Goal: Communication & Community: Answer question/provide support

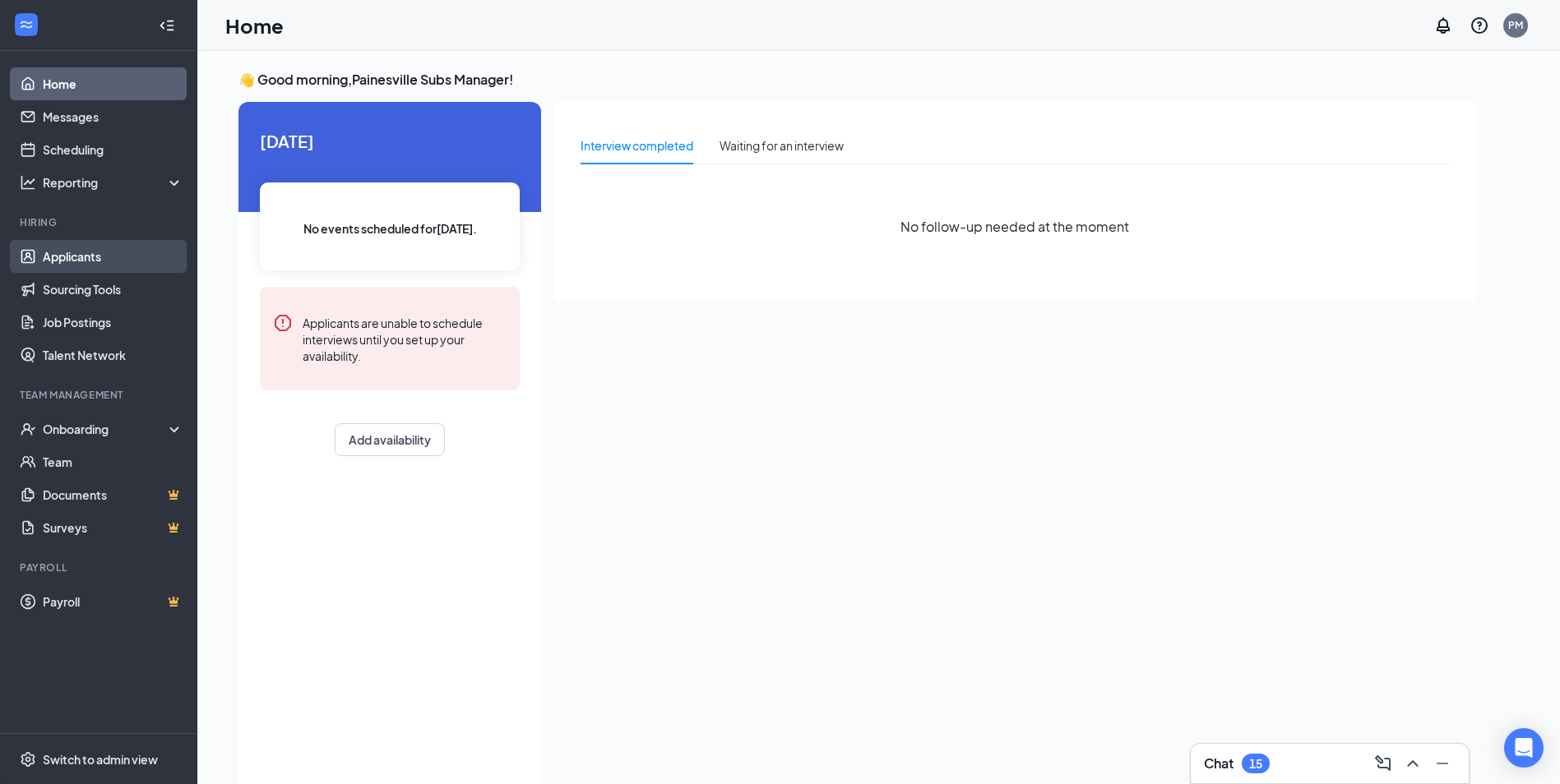
click at [64, 259] on link "Applicants" at bounding box center [113, 256] width 140 height 33
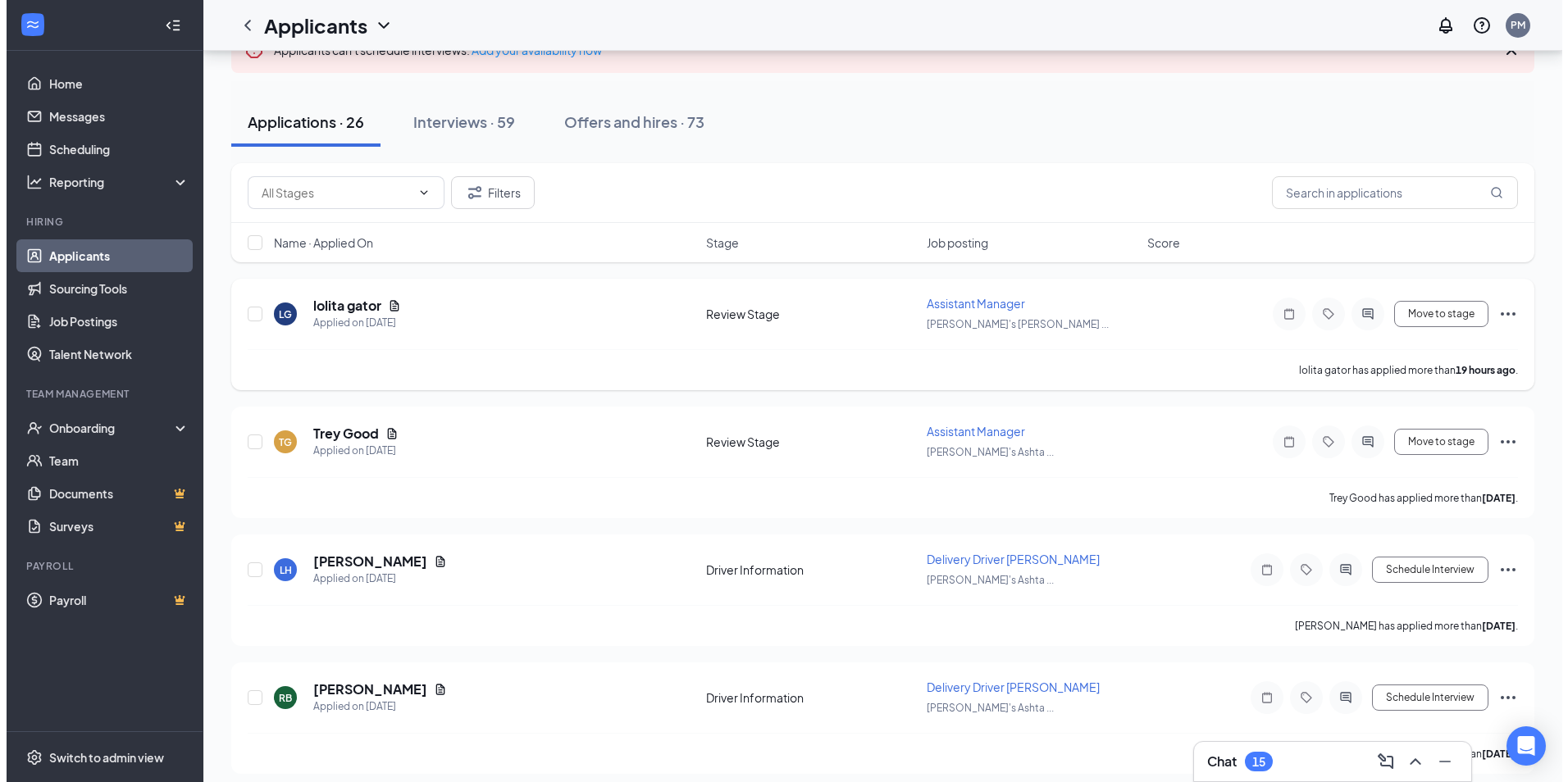
scroll to position [82, 0]
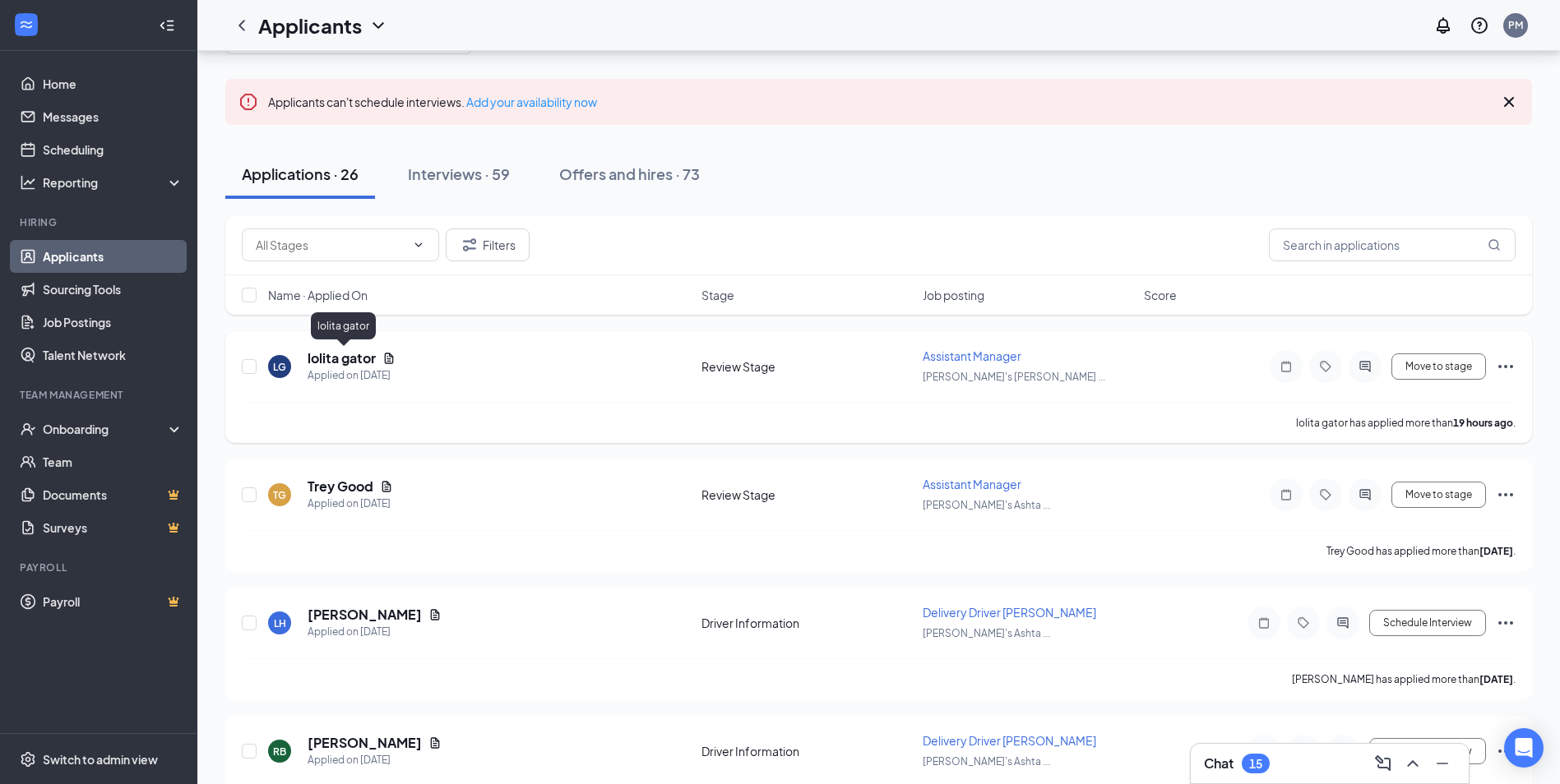
click at [362, 361] on h5 "lolita gator" at bounding box center [342, 359] width 68 height 18
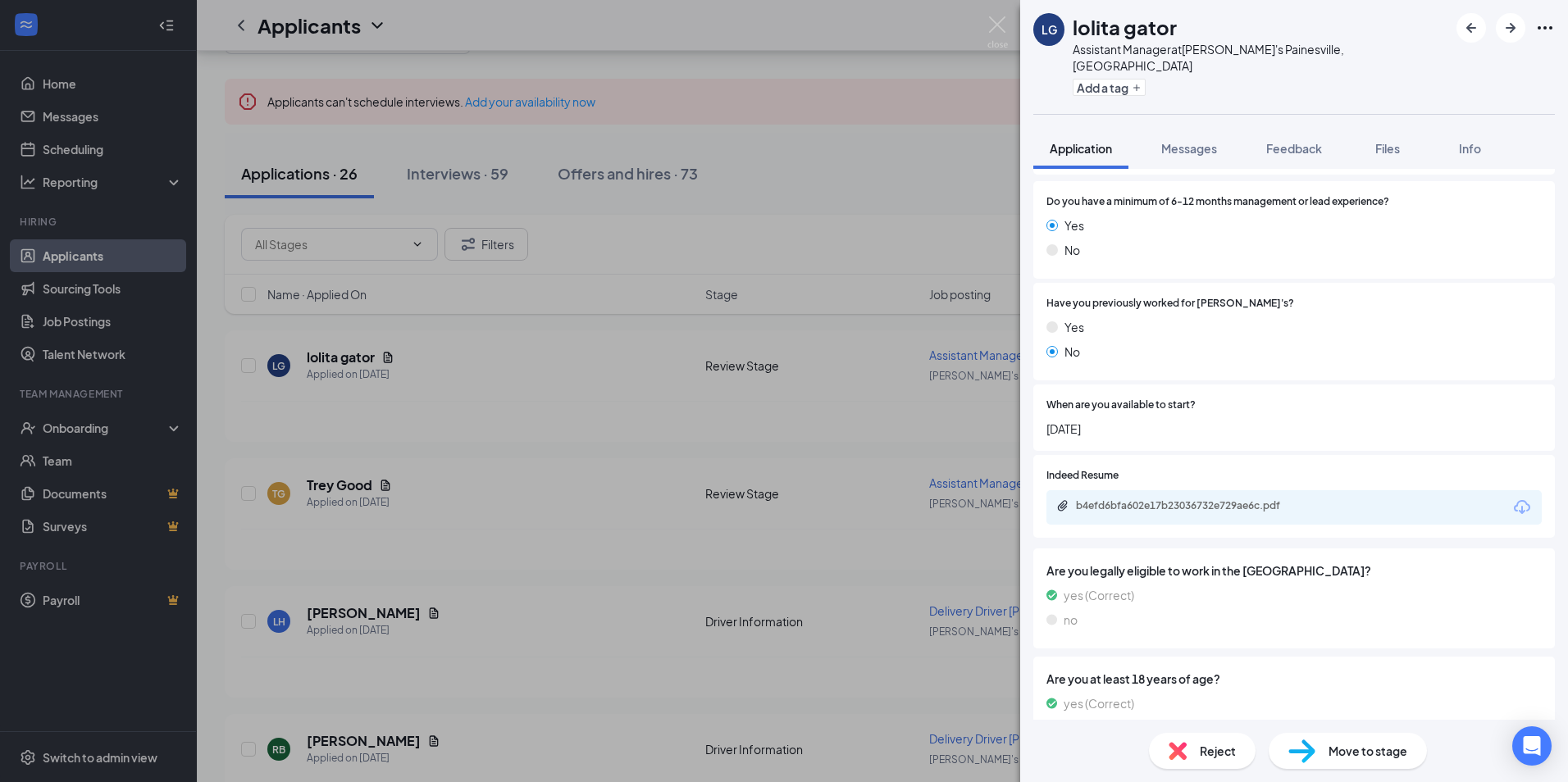
scroll to position [253, 0]
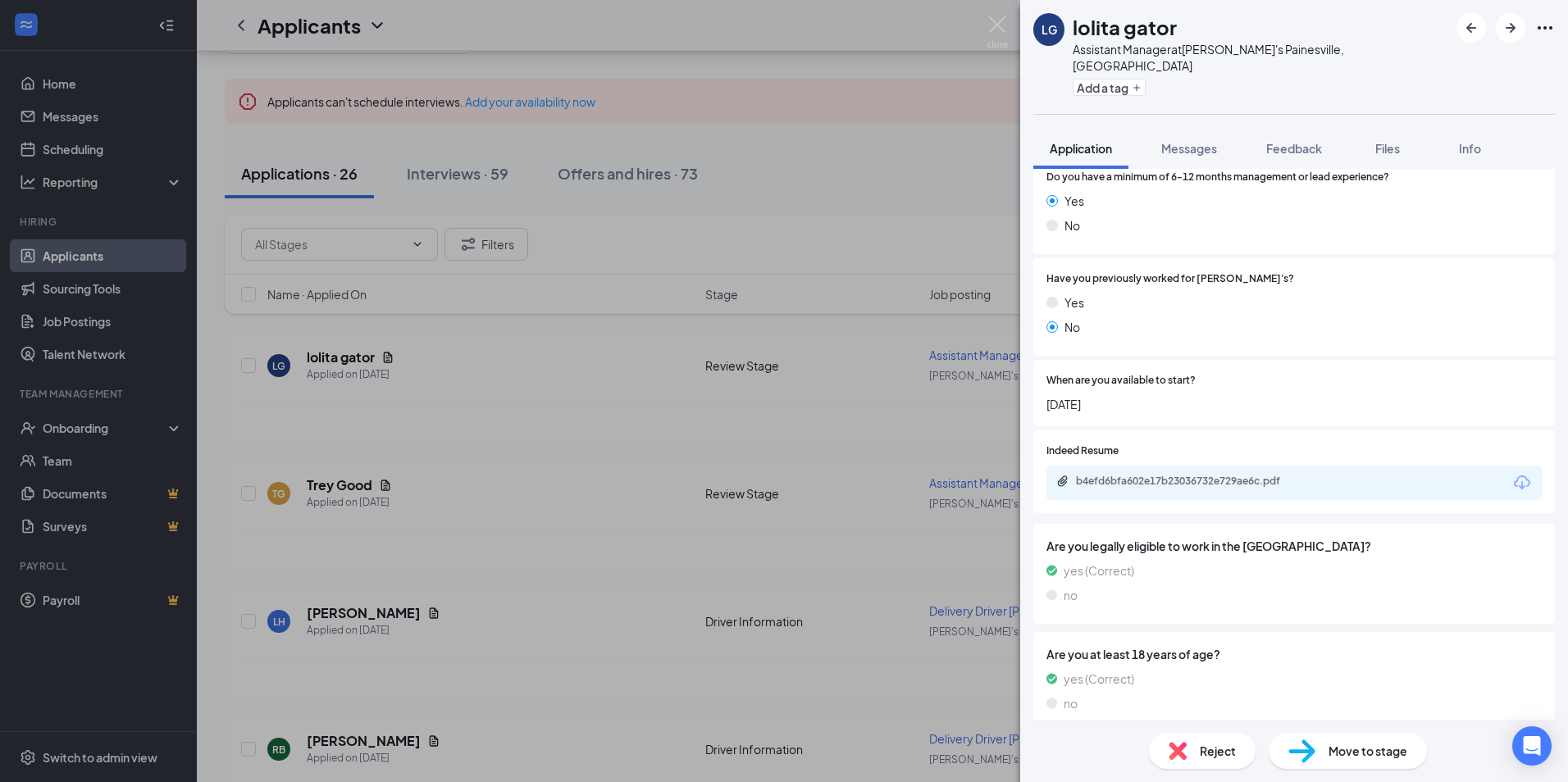
click at [1332, 465] on div "b4efd6bfa602e17b23036732e729ae6c.pdf" at bounding box center [1294, 482] width 495 height 34
click at [1262, 474] on div "b4efd6bfa602e17b23036732e729ae6c.pdf" at bounding box center [1190, 481] width 230 height 13
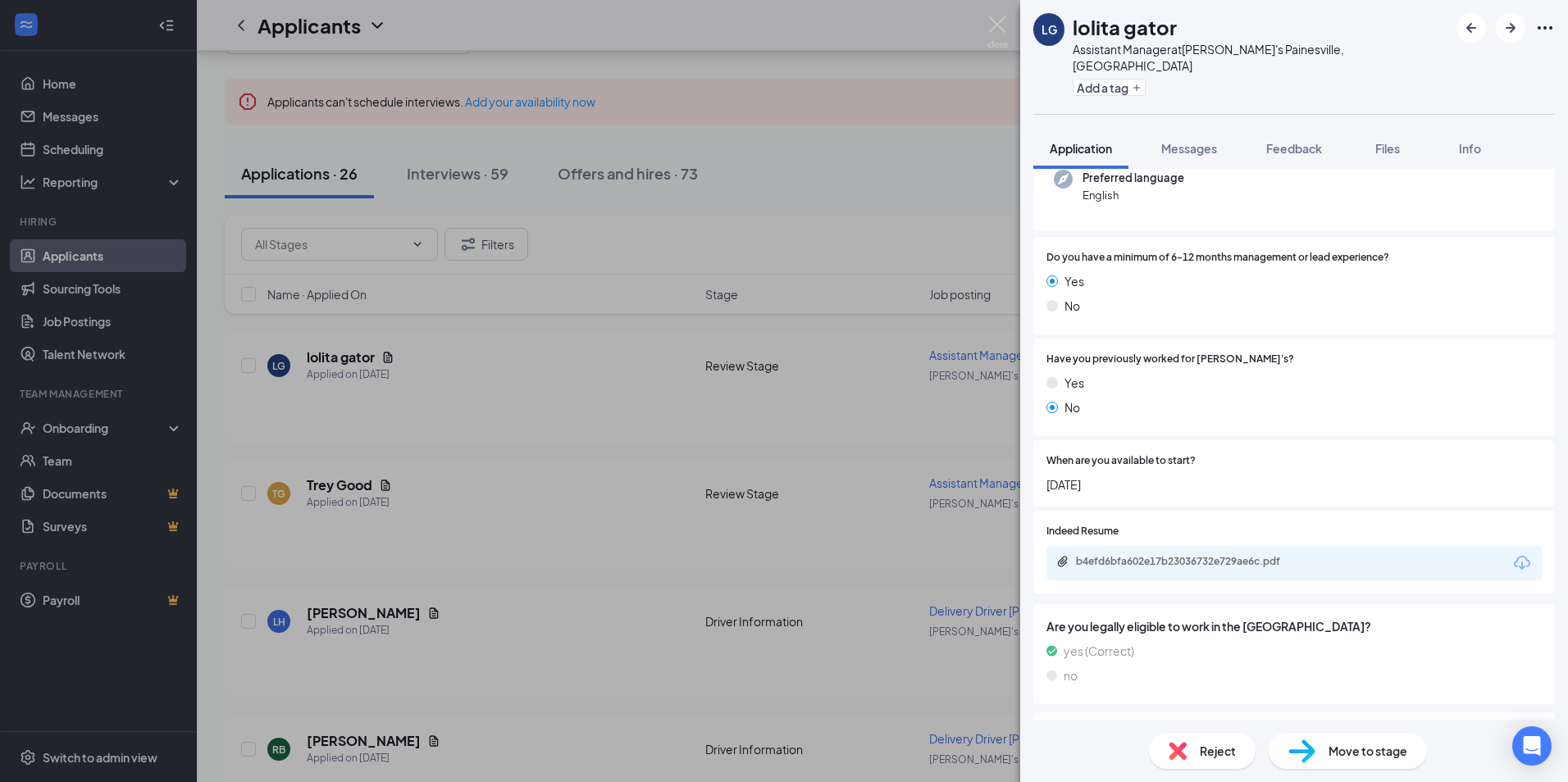
scroll to position [0, 0]
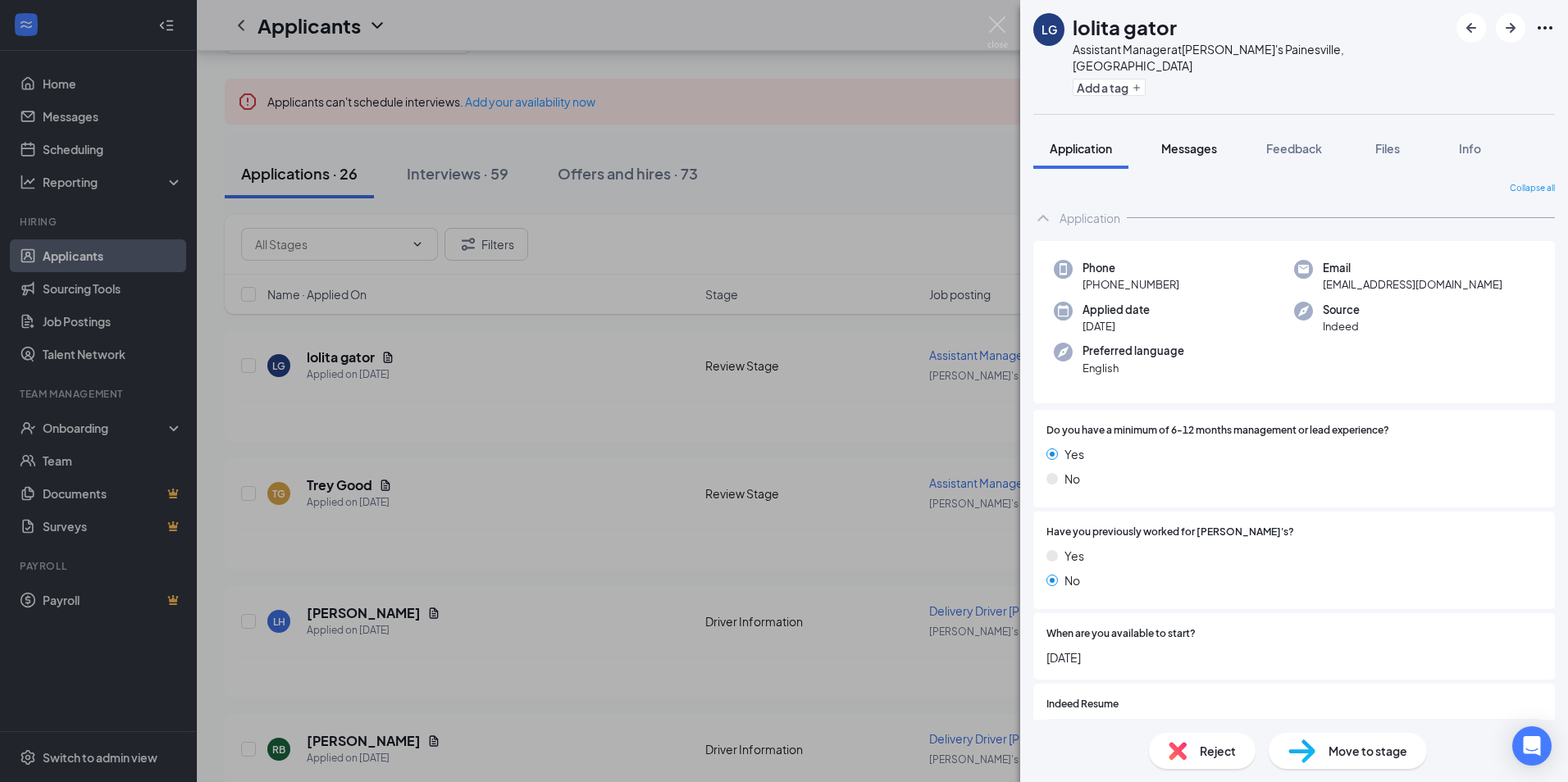
click at [1191, 141] on span "Messages" at bounding box center [1189, 148] width 56 height 14
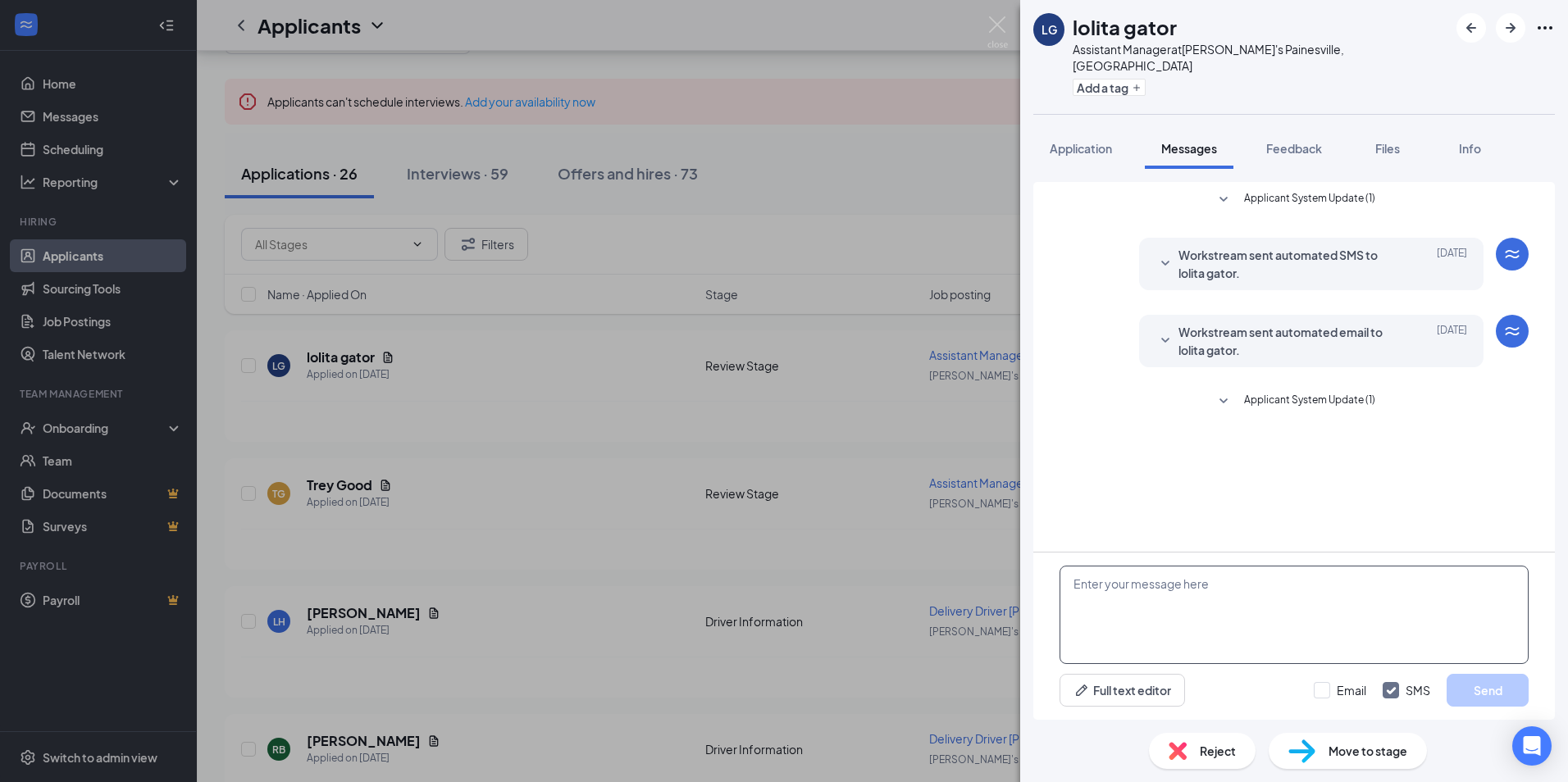
click at [1129, 606] on textarea at bounding box center [1294, 615] width 469 height 99
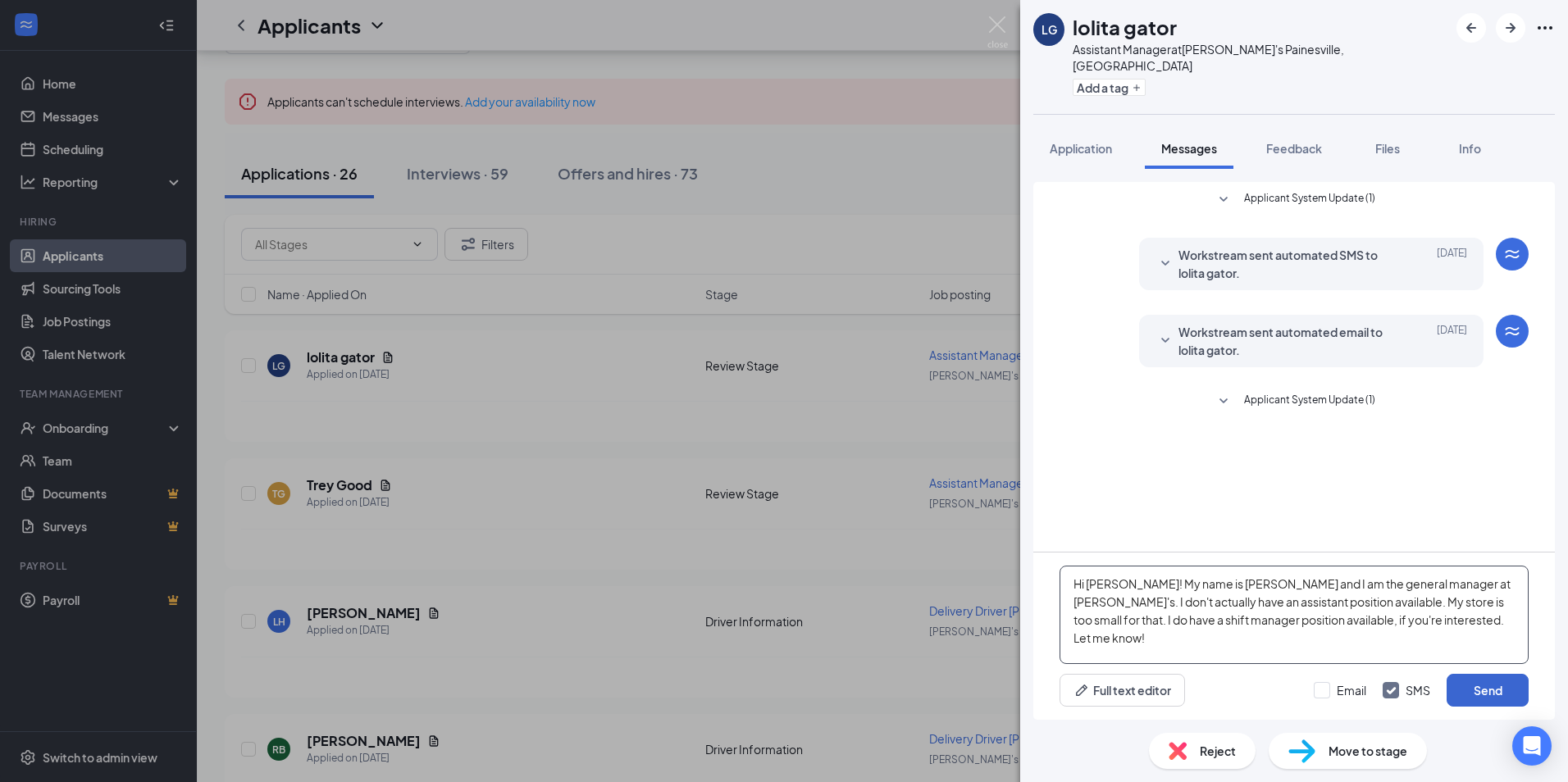
type textarea "Hi [PERSON_NAME]! My name is [PERSON_NAME] and I am the general manager at [PER…"
click at [1494, 697] on button "Send" at bounding box center [1487, 690] width 82 height 33
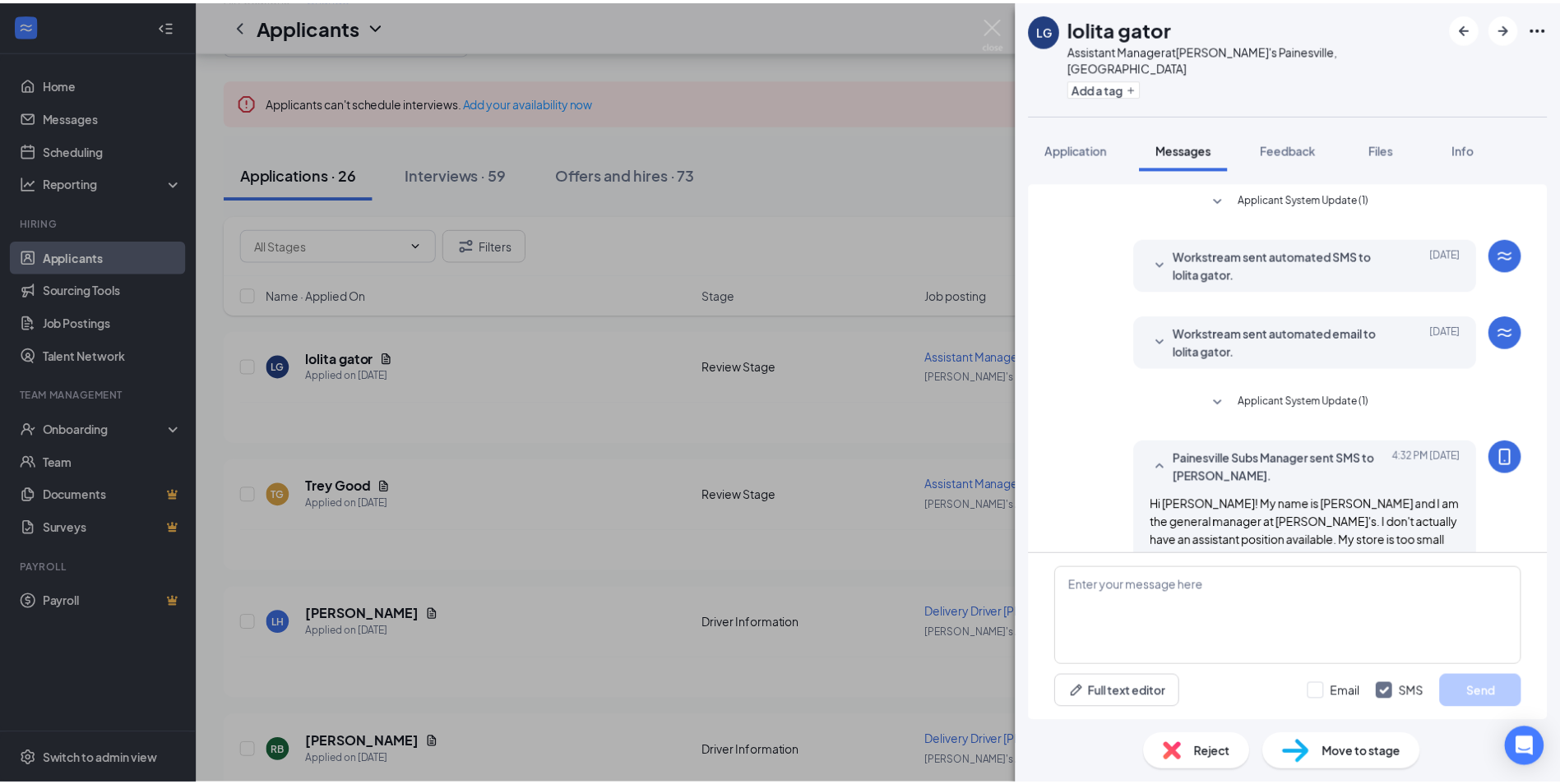
scroll to position [40, 0]
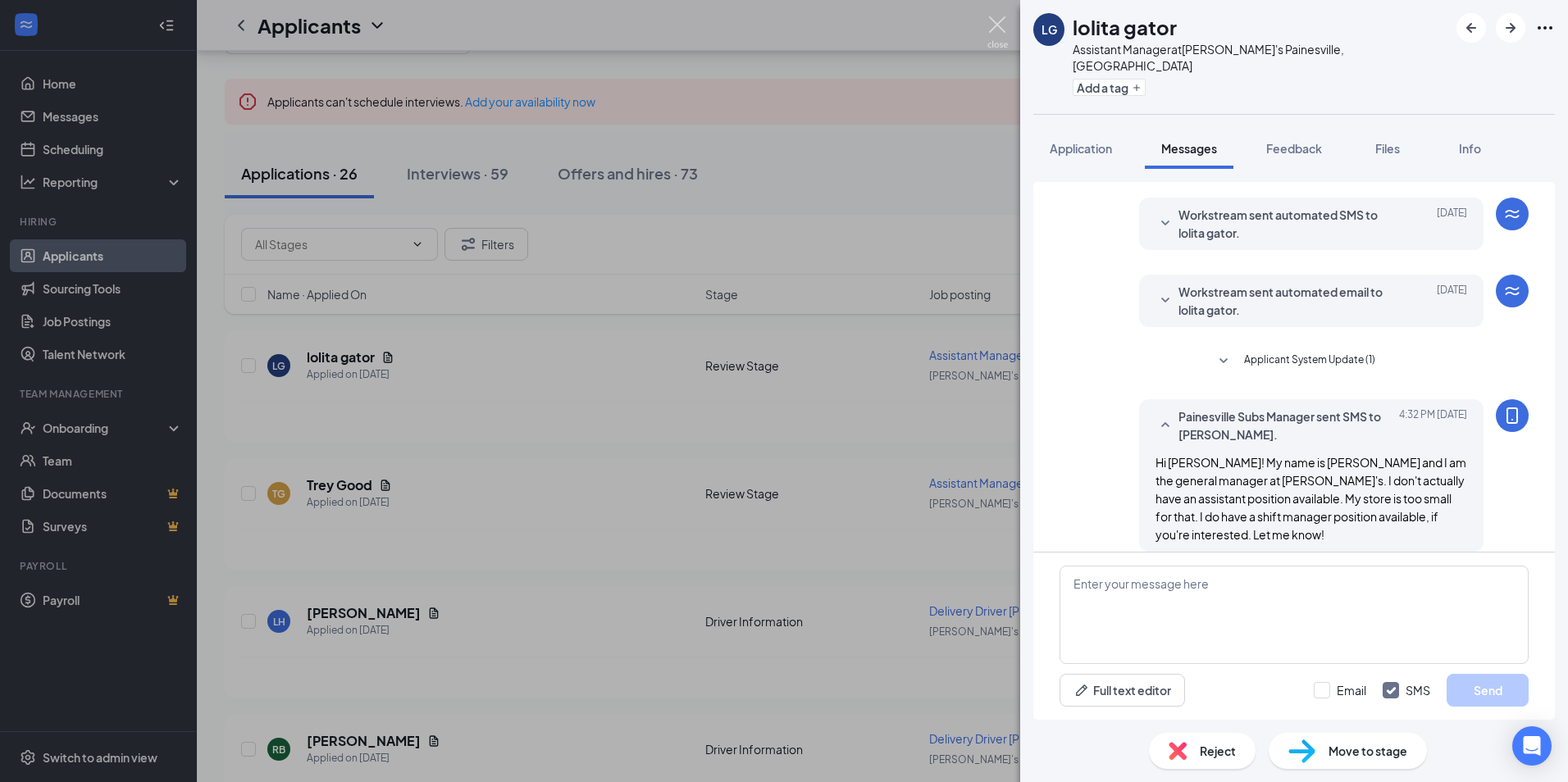
click at [1000, 25] on img at bounding box center [997, 32] width 21 height 32
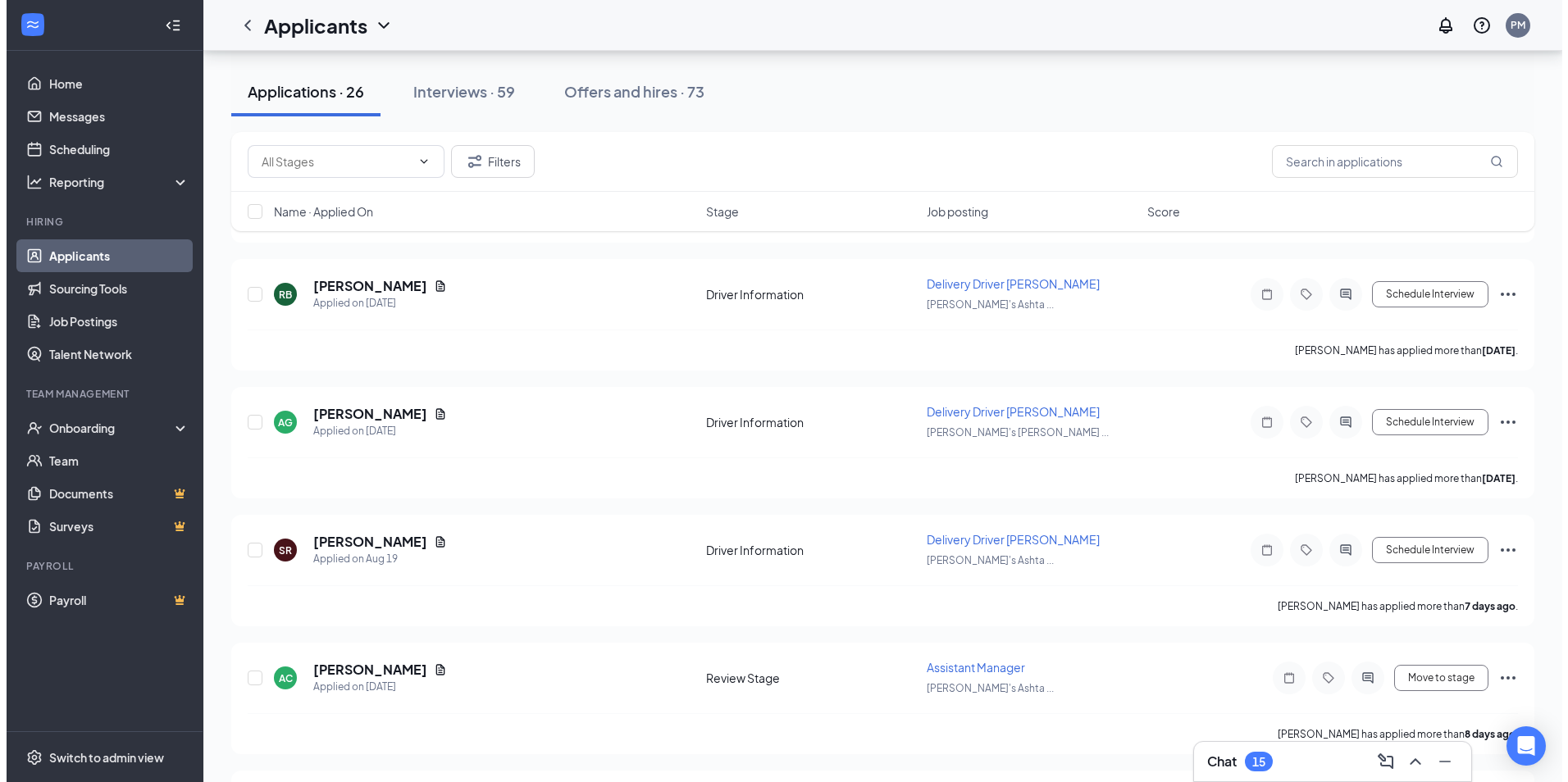
scroll to position [574, 0]
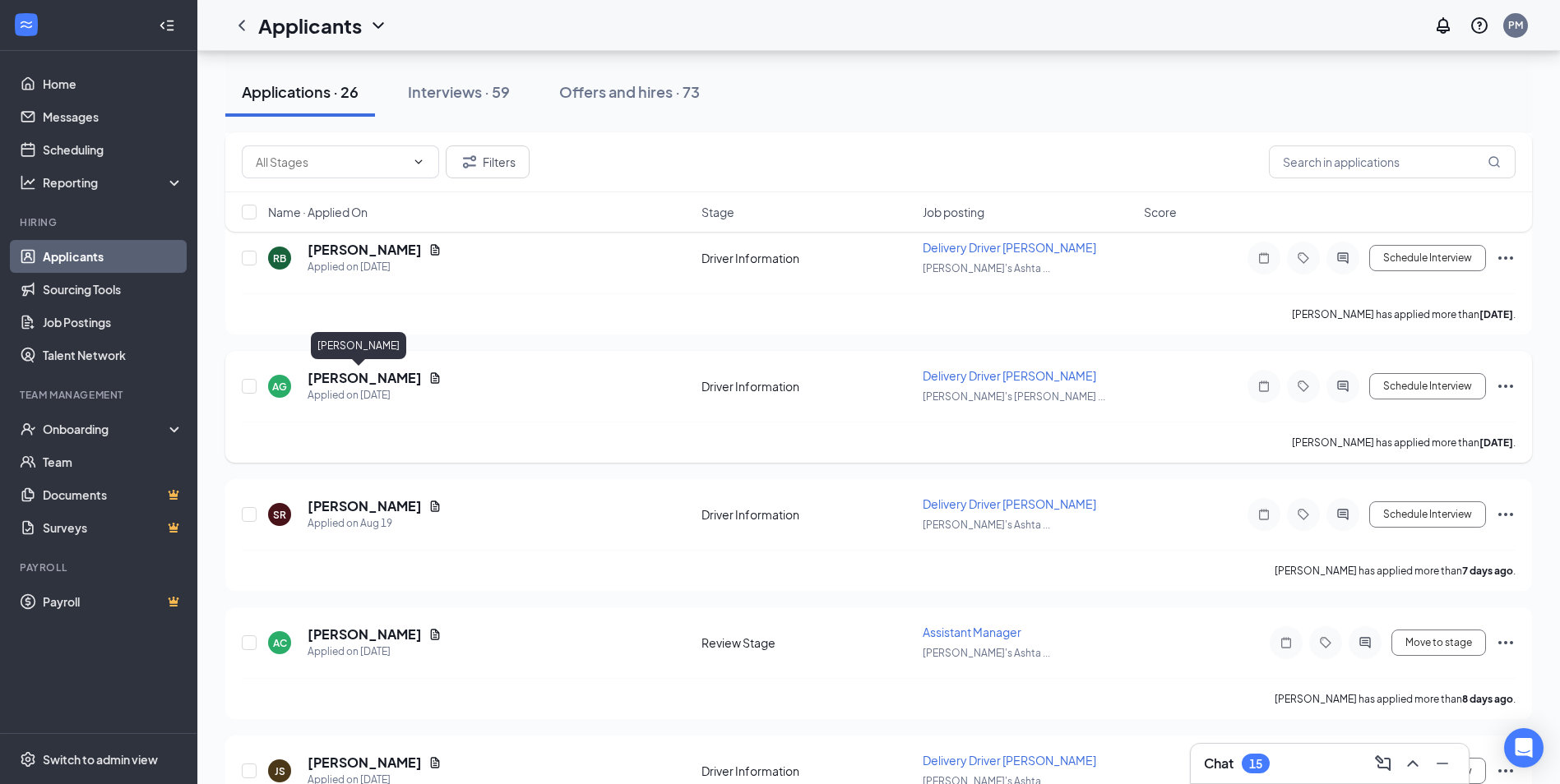
click at [365, 380] on h5 "[PERSON_NAME]" at bounding box center [364, 378] width 114 height 18
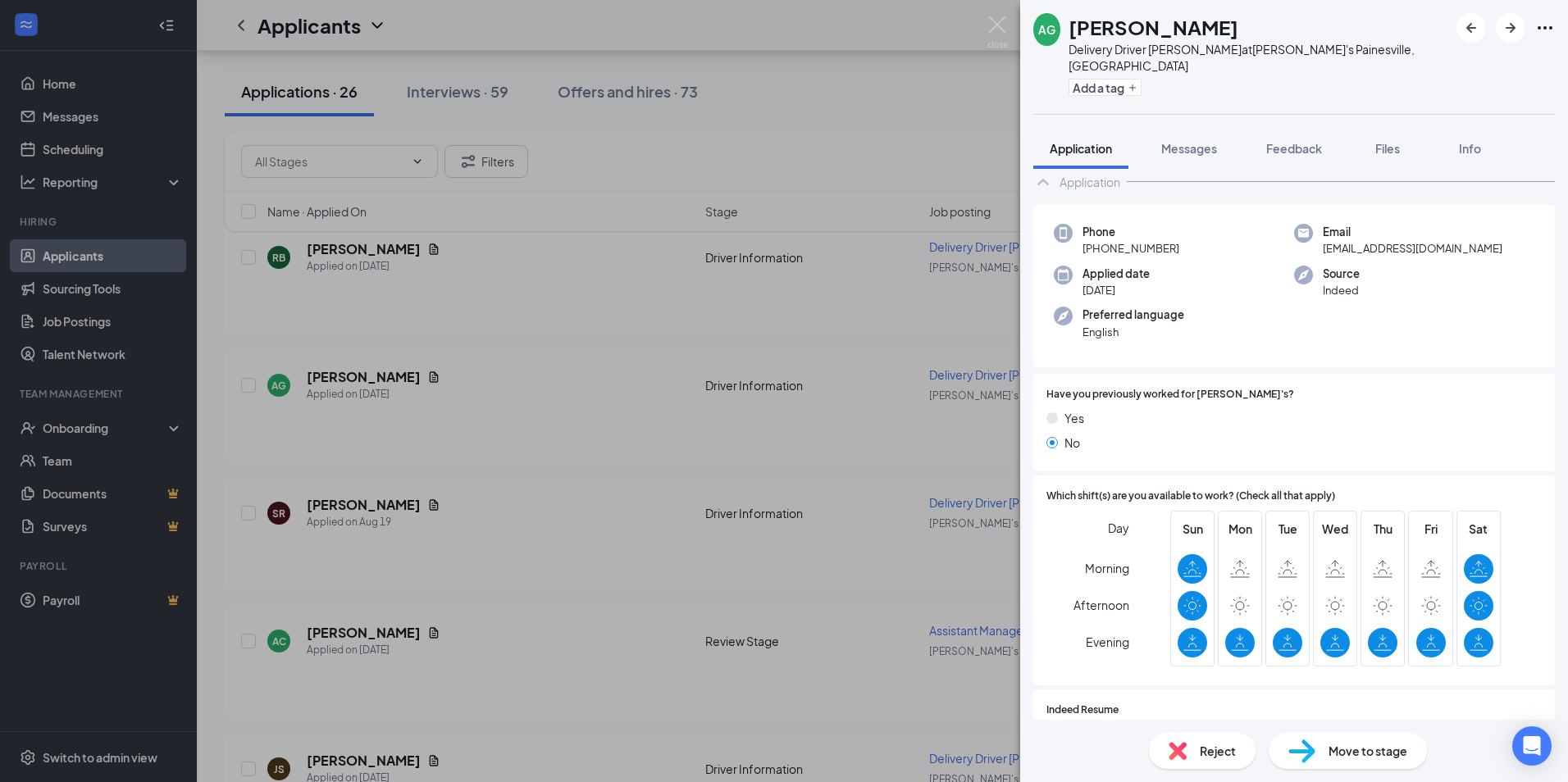
scroll to position [164, 0]
